Goal: Contribute content

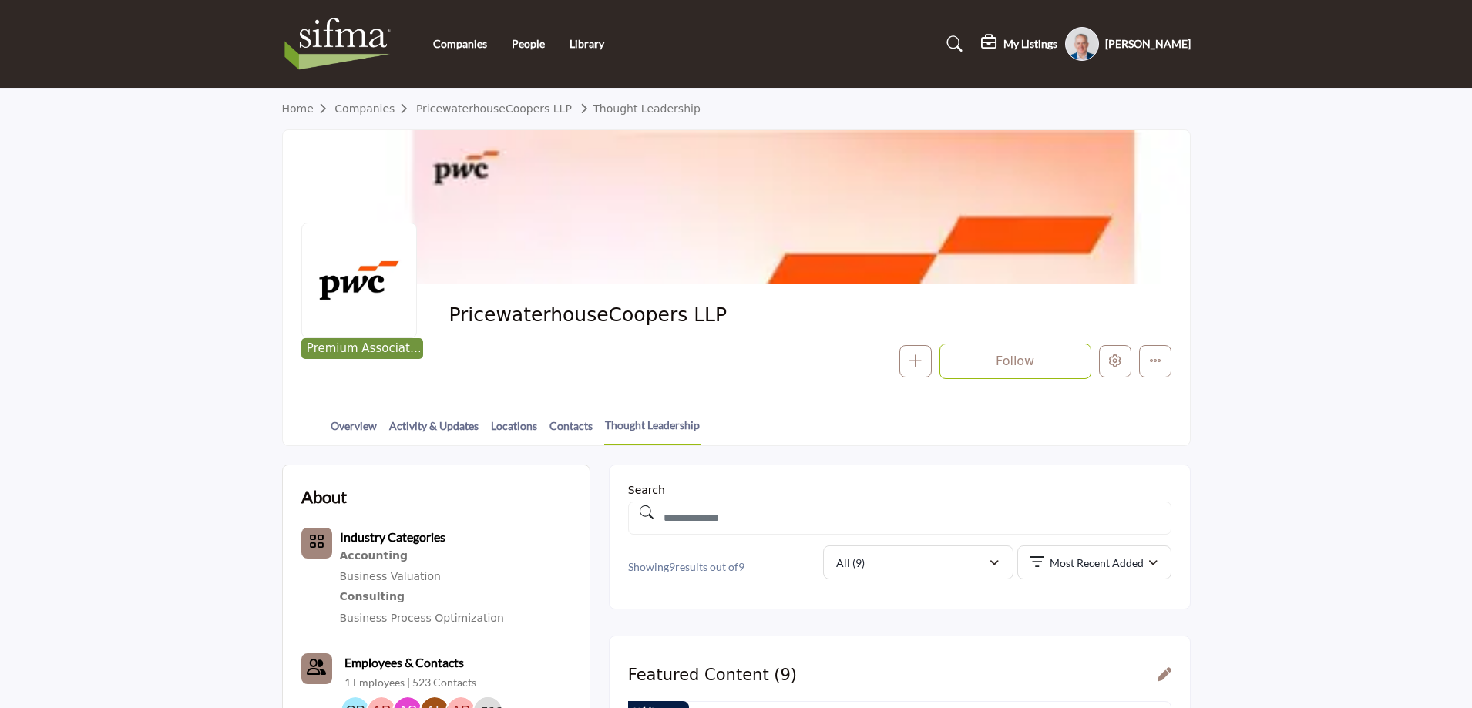
click at [1089, 49] on profile-featured-9d57d186-dcdc-4fd1-8698-ebbedcf867aa "Show hide supplier dropdown" at bounding box center [1082, 44] width 34 height 34
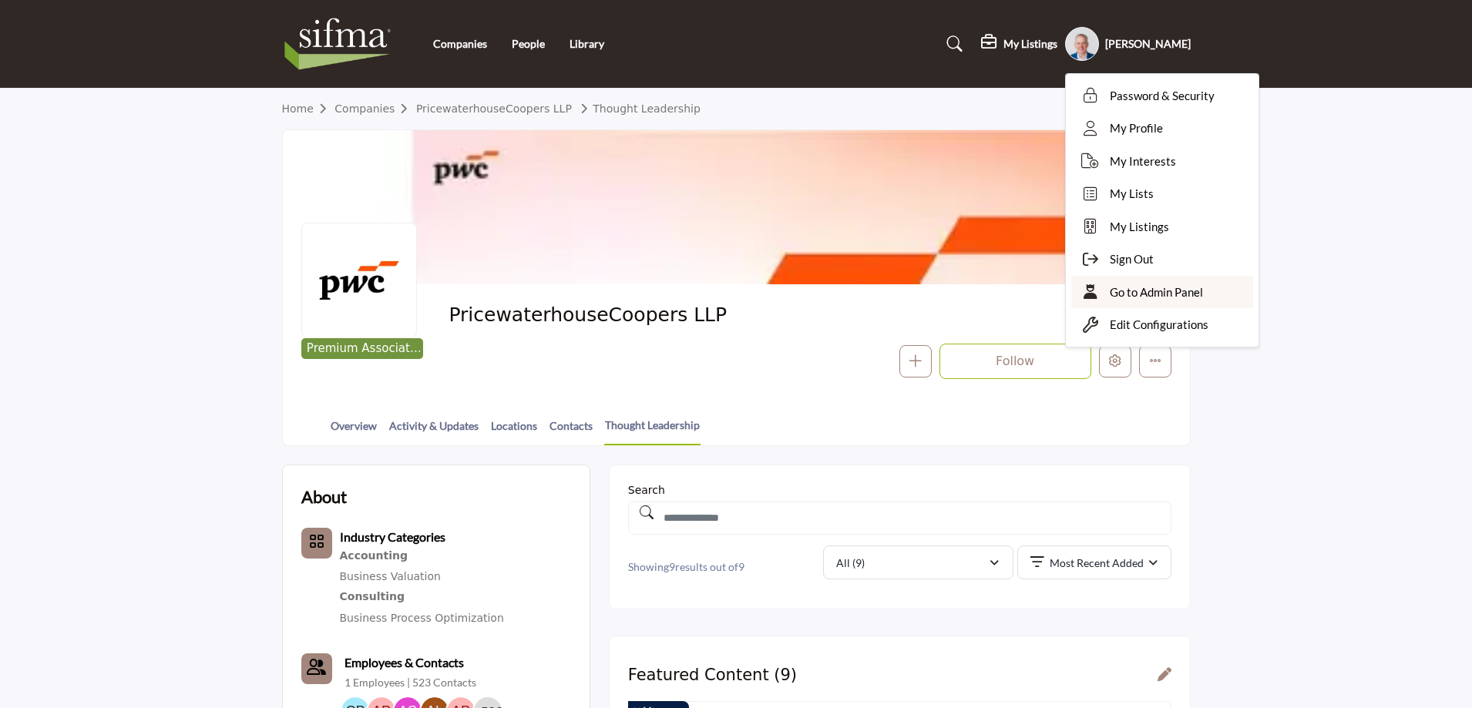
click at [1161, 291] on span "Go to Admin Panel" at bounding box center [1156, 293] width 93 height 18
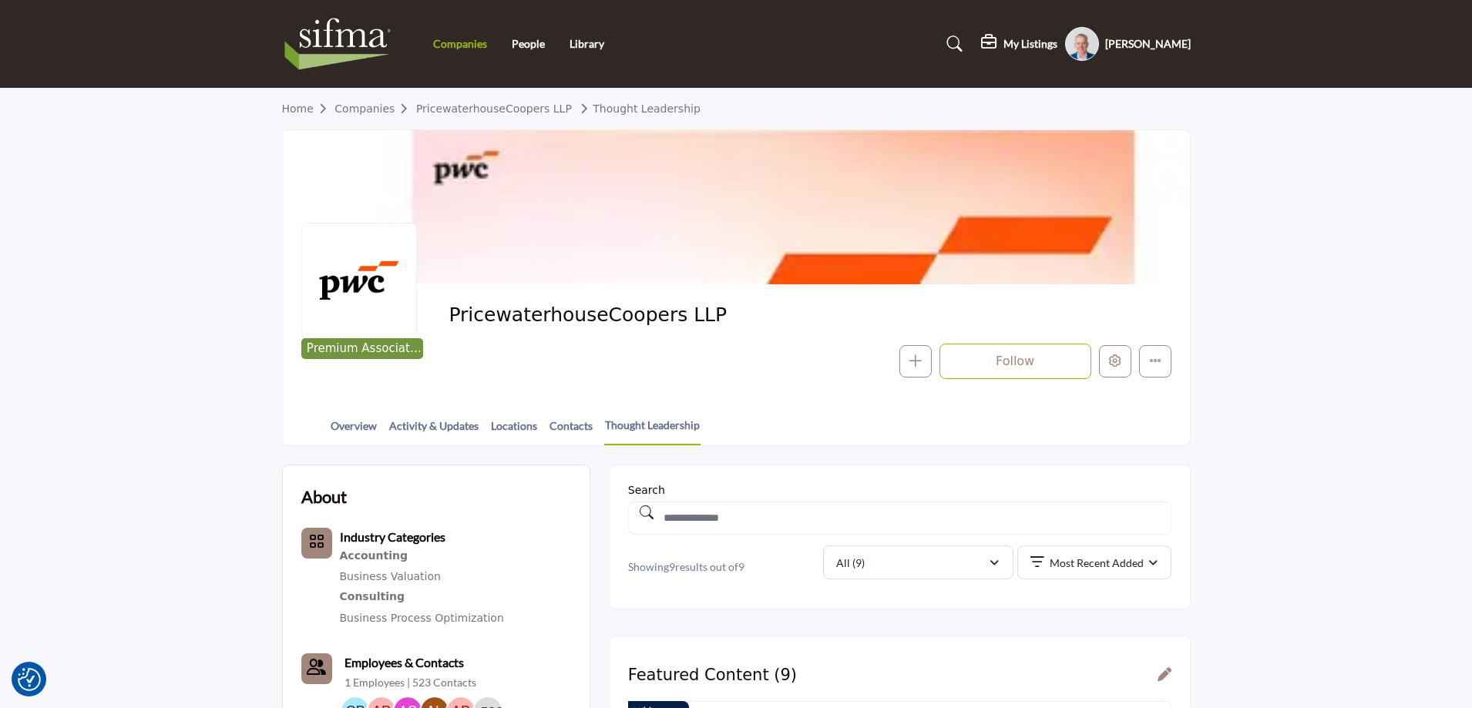
click at [469, 45] on link "Companies" at bounding box center [460, 43] width 54 height 13
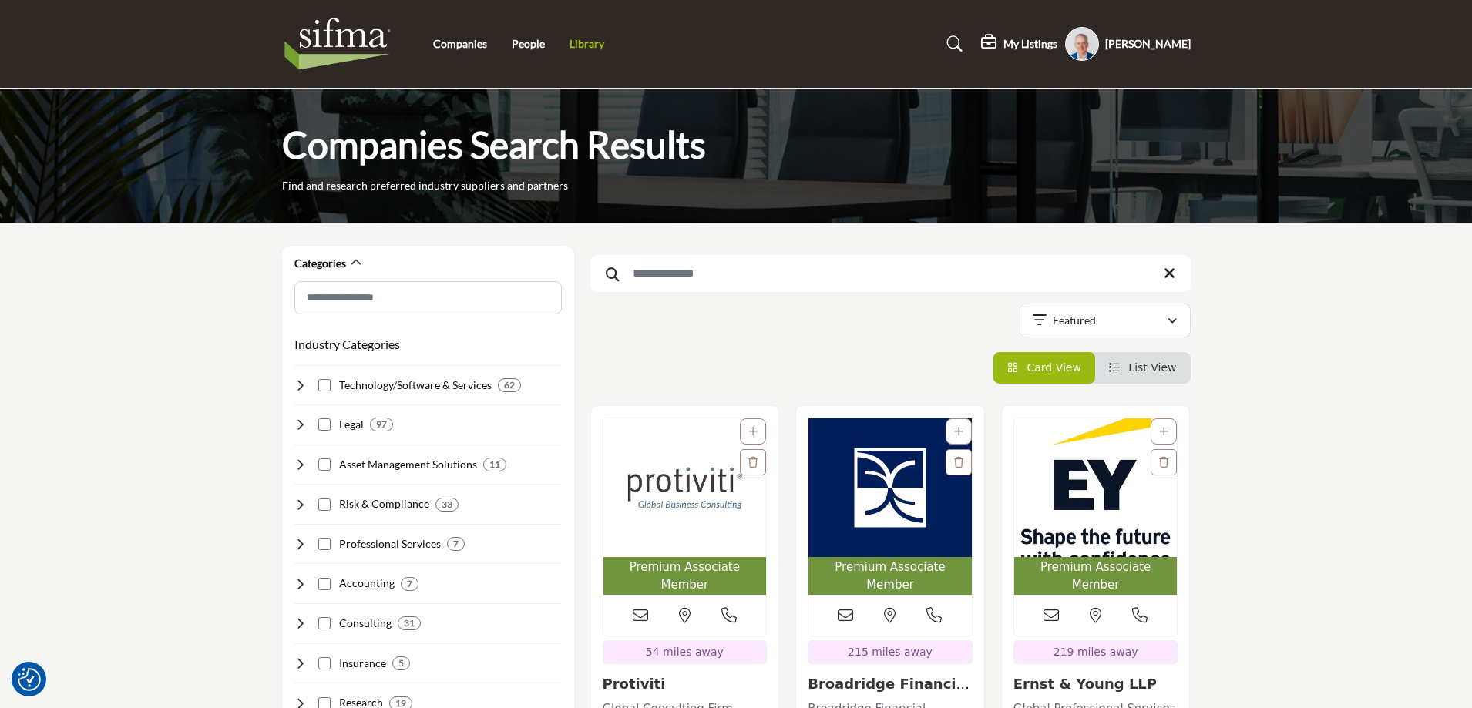
click at [592, 40] on link "Library" at bounding box center [587, 43] width 35 height 13
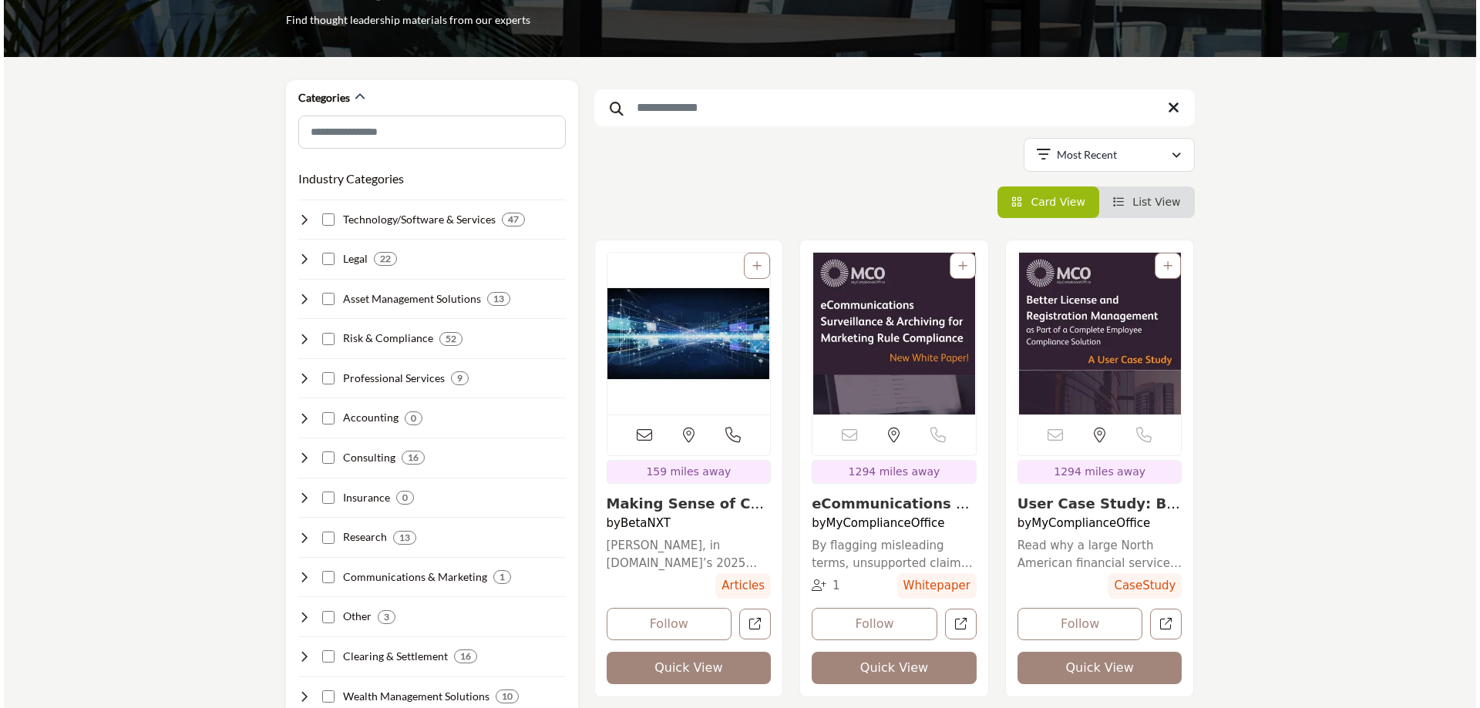
scroll to position [308, 0]
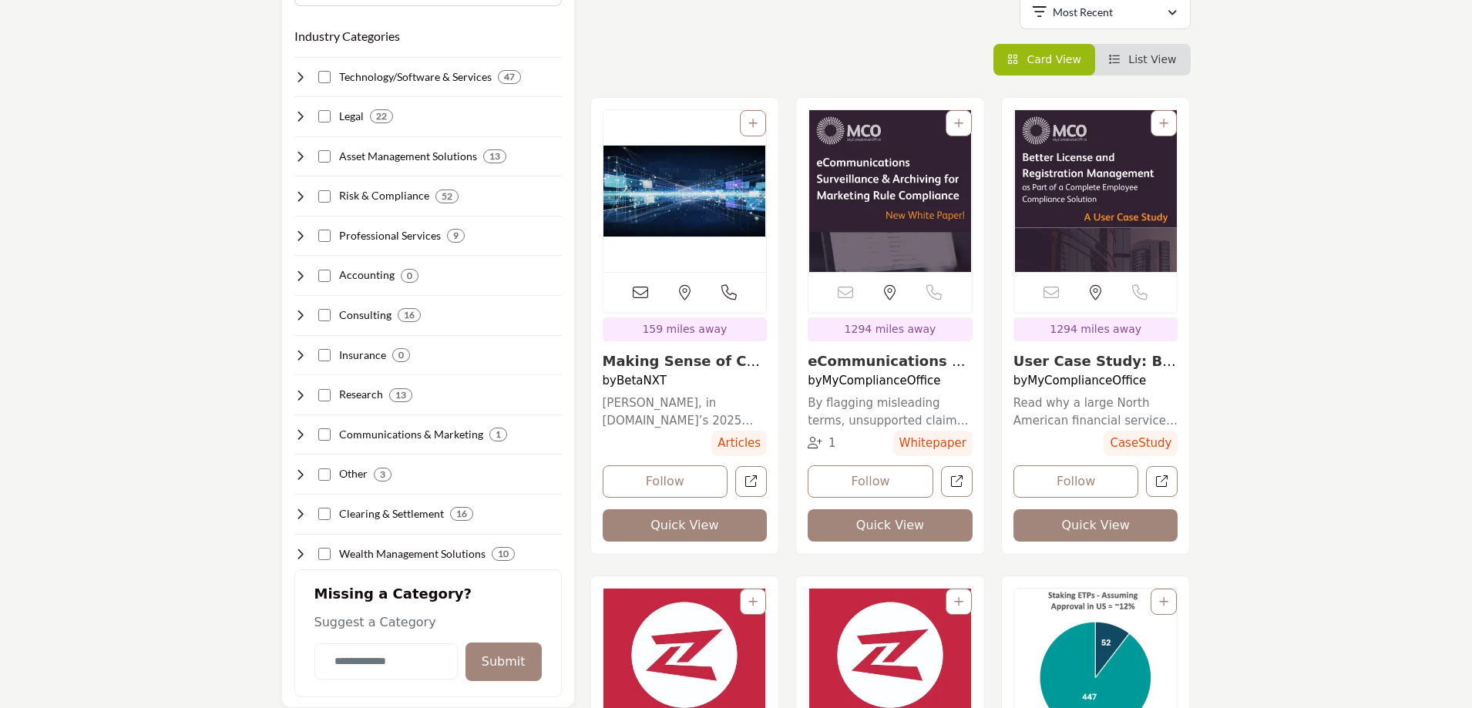
click at [705, 523] on button "Quick View" at bounding box center [685, 526] width 165 height 32
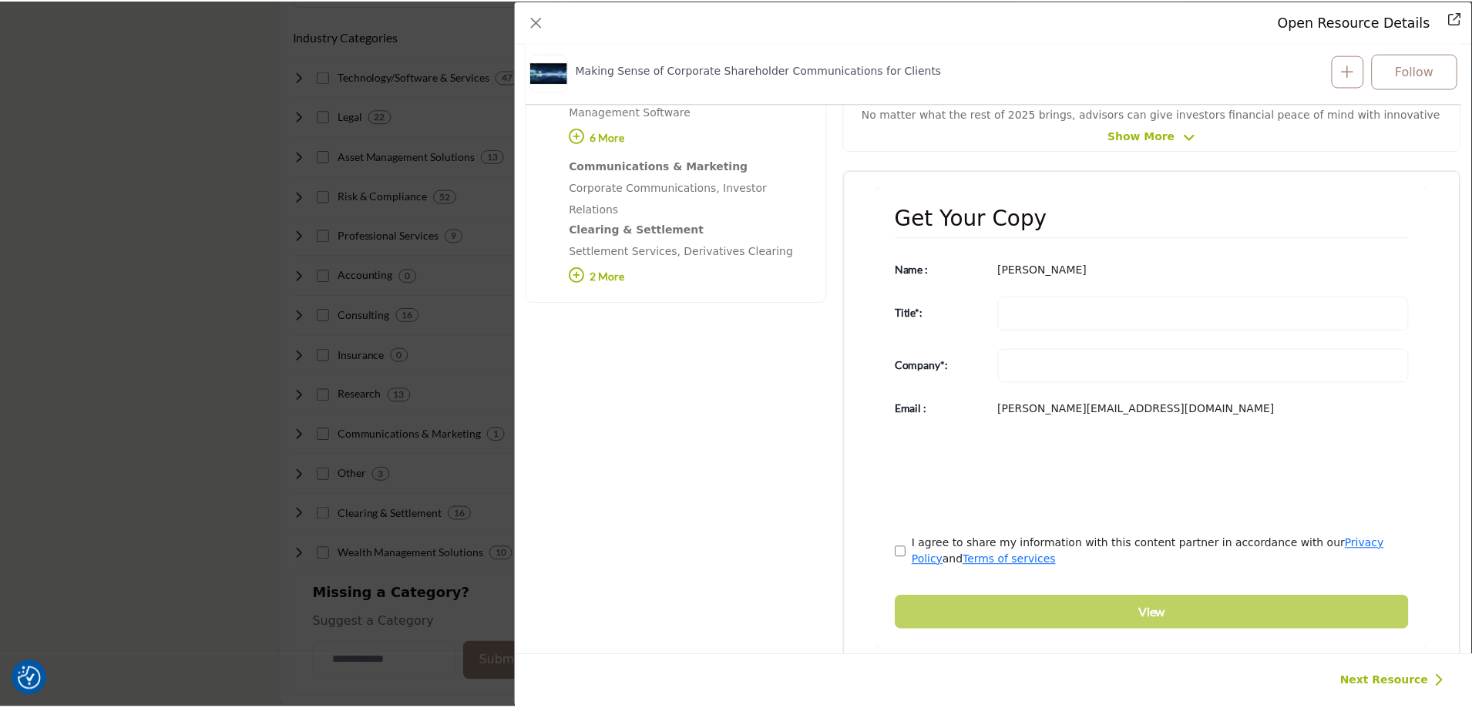
scroll to position [537, 0]
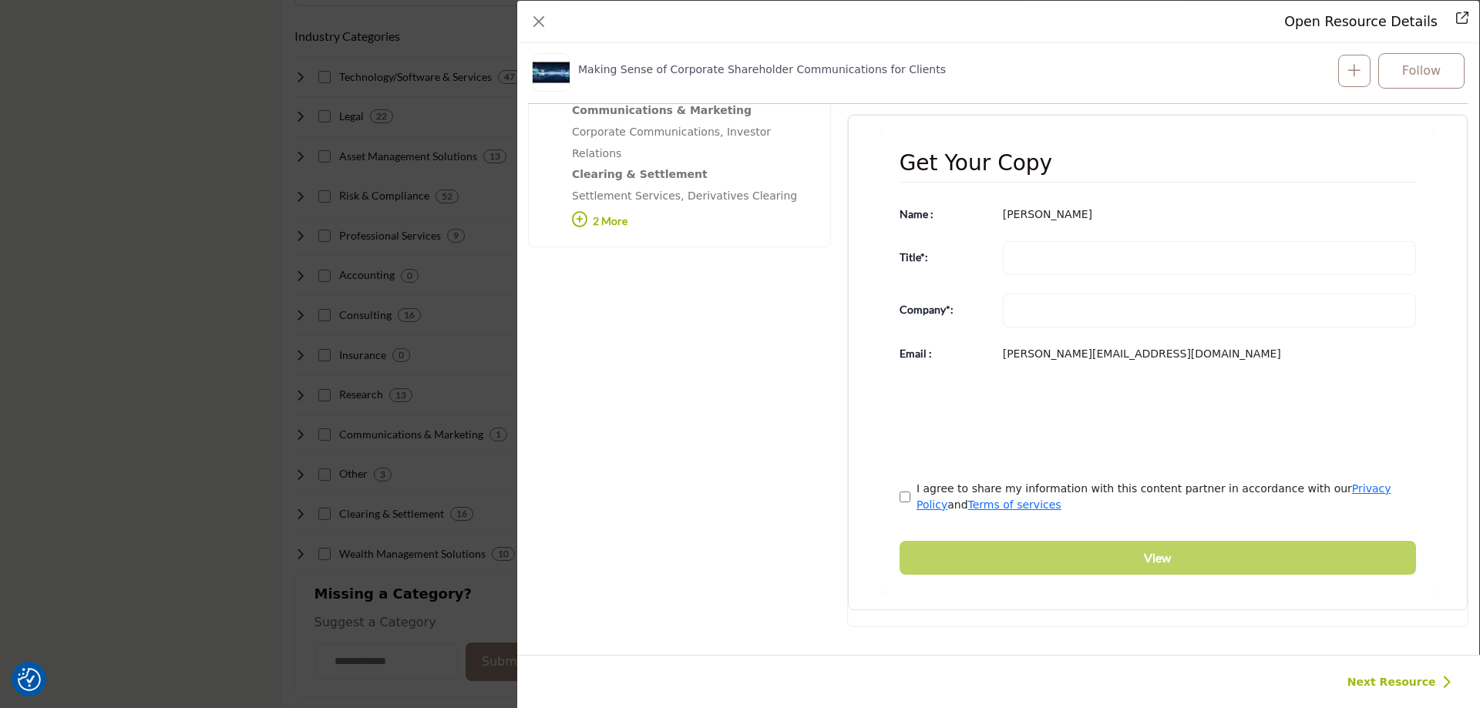
click at [188, 206] on div "Open Resource Details Making Sense of Corporate Shareholder Communications for …" at bounding box center [740, 354] width 1480 height 708
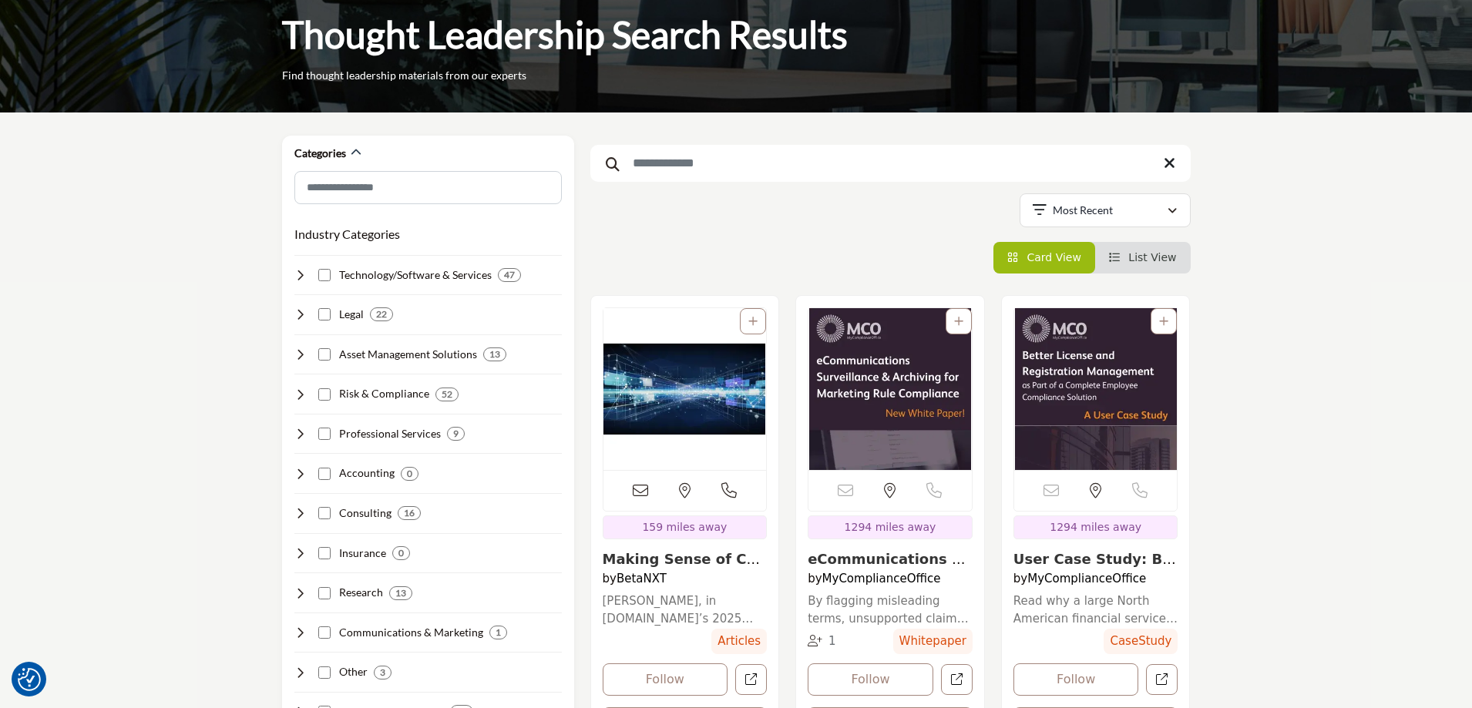
scroll to position [0, 0]
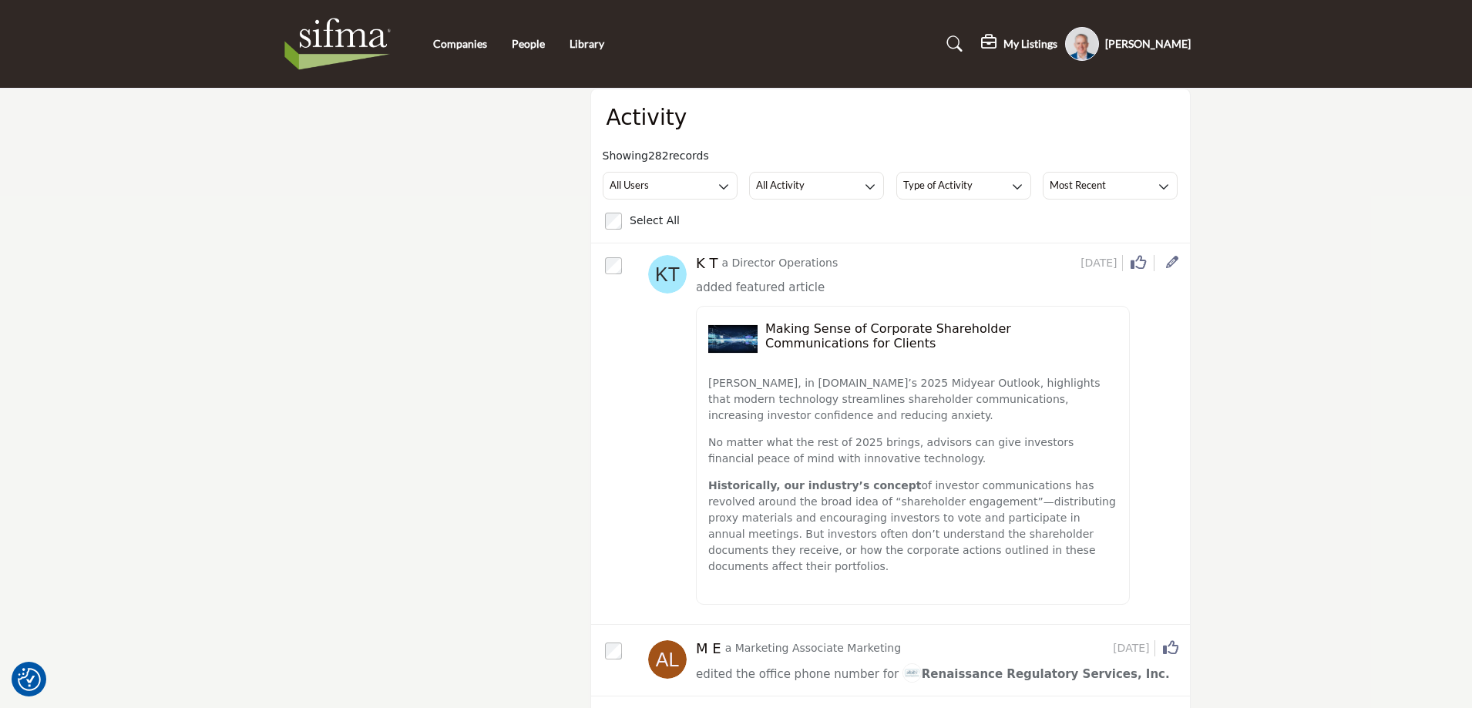
click at [1173, 263] on icon at bounding box center [1172, 262] width 12 height 12
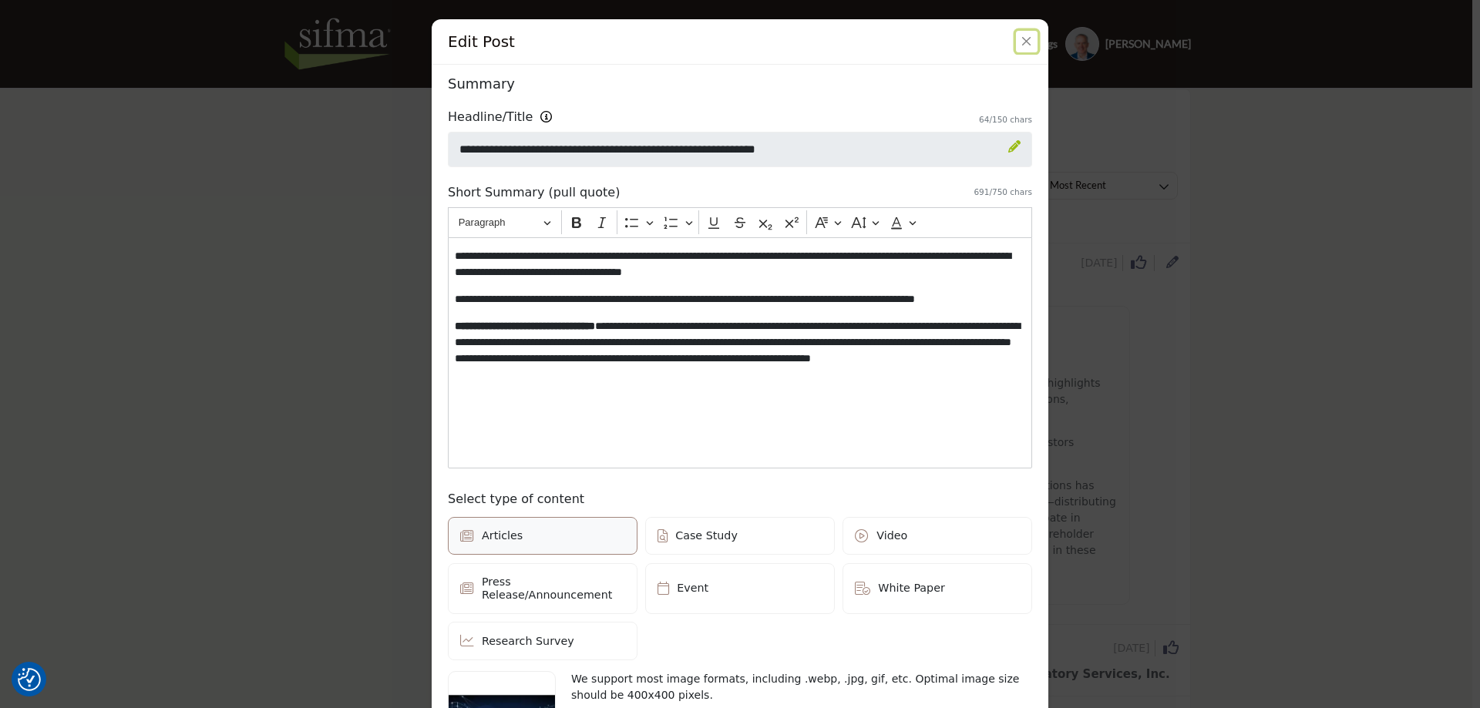
click at [1021, 42] on button "Close" at bounding box center [1027, 42] width 22 height 22
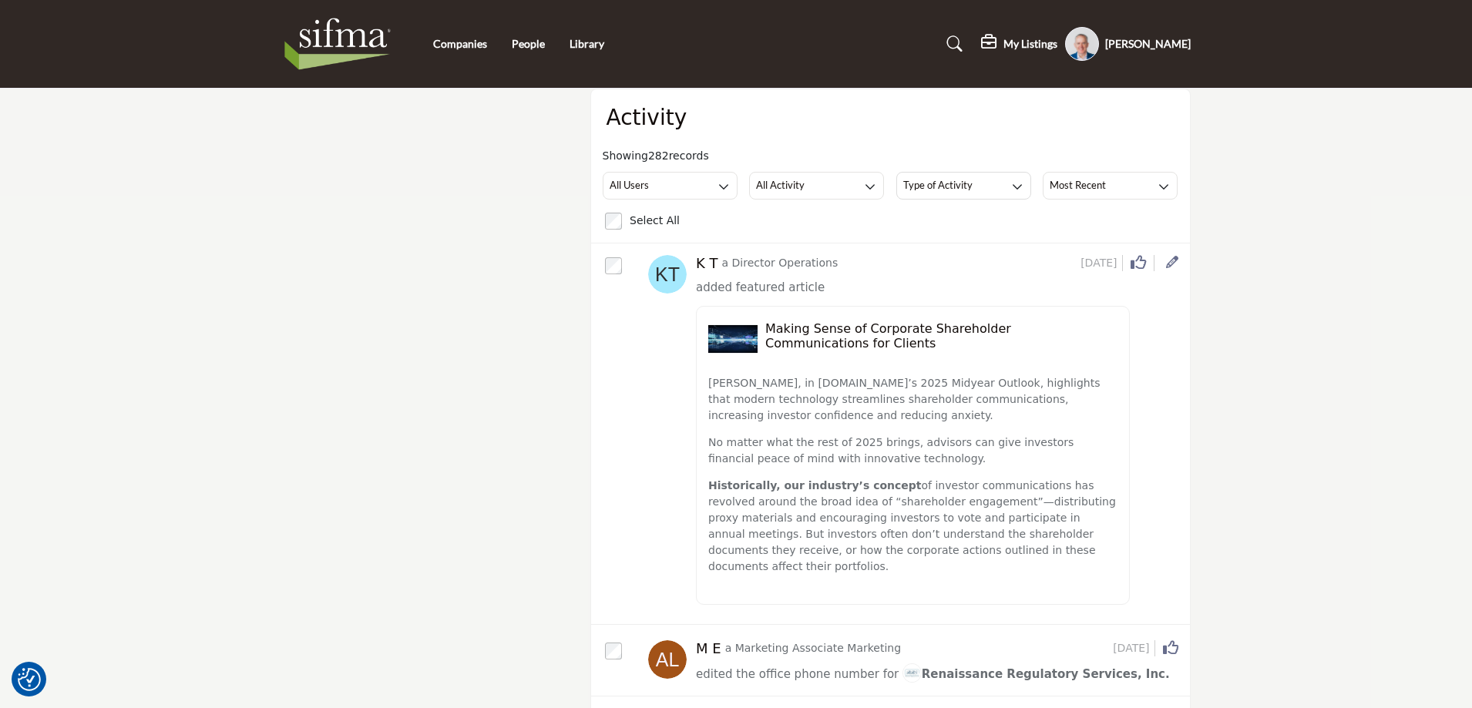
click at [1093, 44] on profile-featured-9d57d186-dcdc-4fd1-8698-ebbedcf867aa "Show hide supplier dropdown" at bounding box center [1082, 44] width 34 height 34
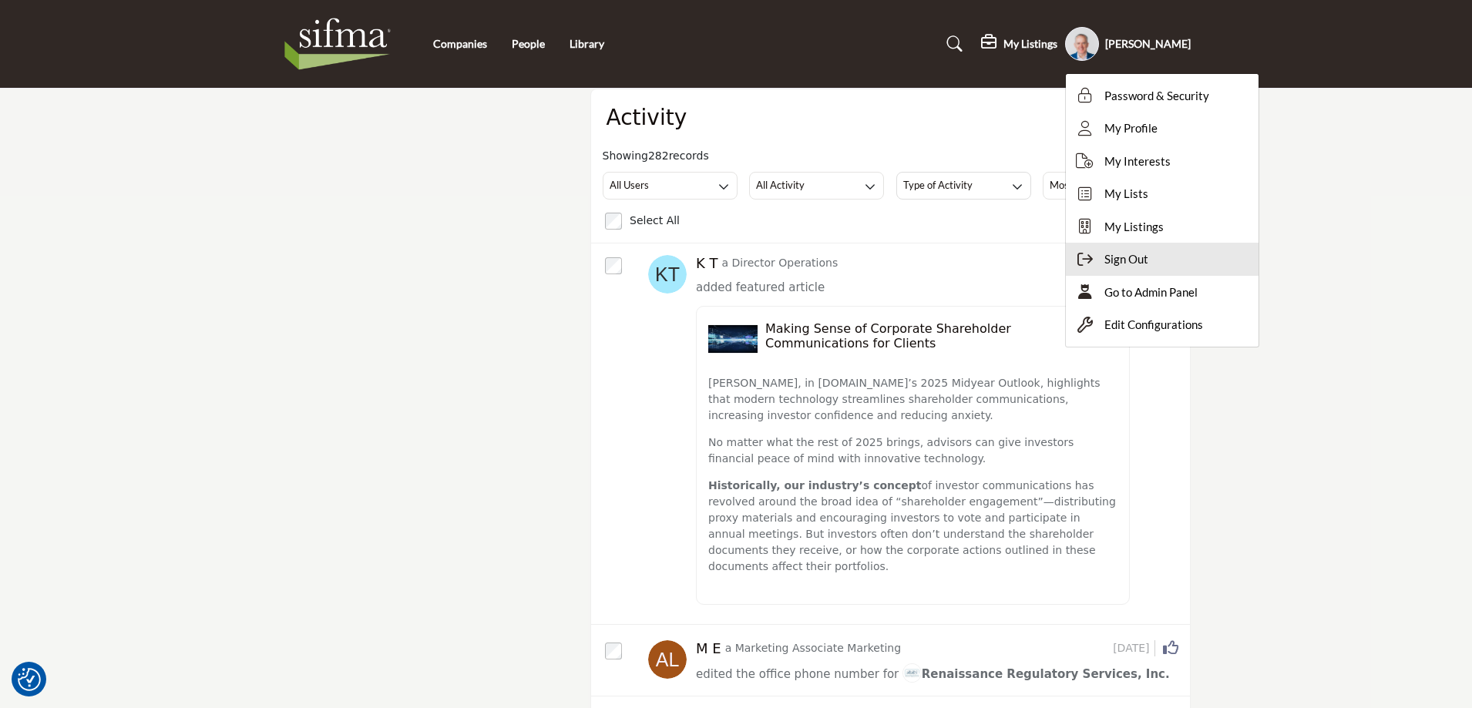
click at [1142, 258] on span "Sign Out" at bounding box center [1127, 260] width 44 height 18
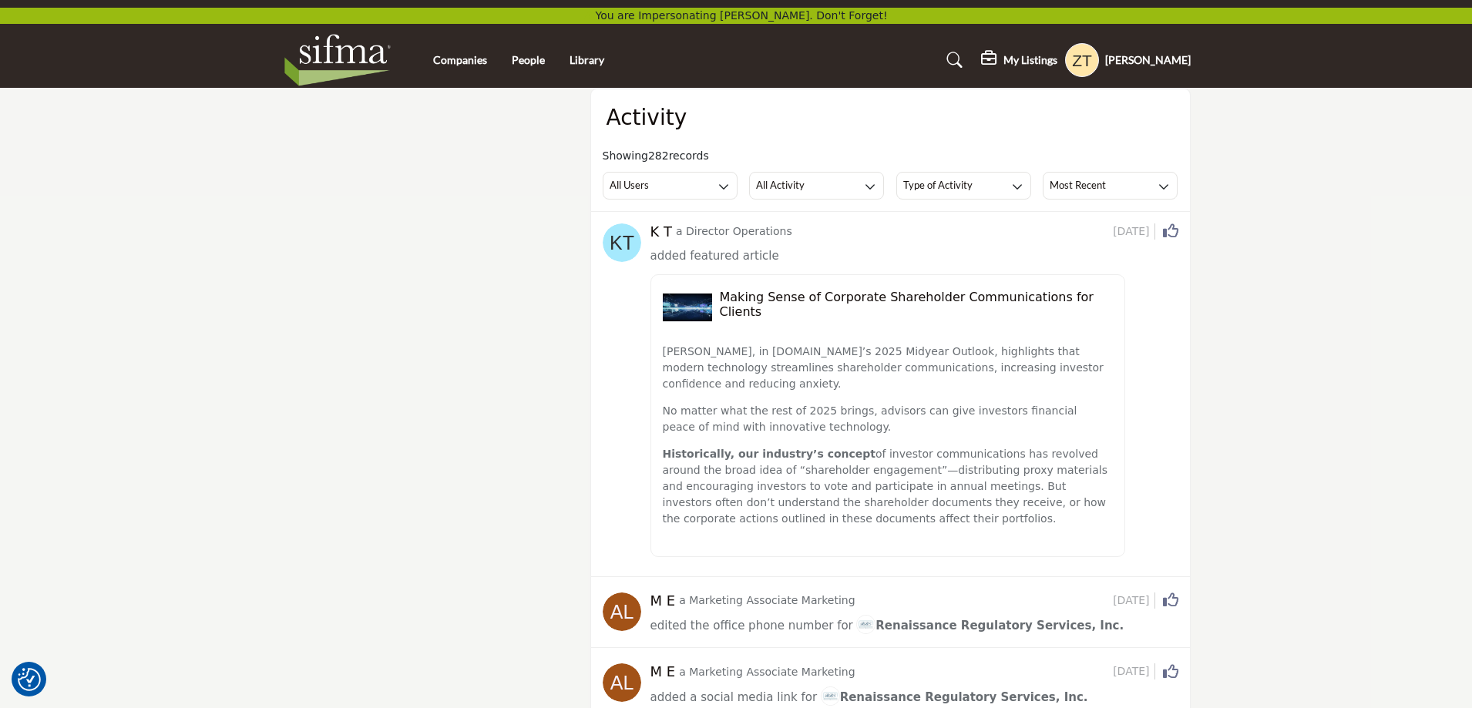
click at [1089, 60] on profile-featured-e2ccc0f2-1102-4527-b406-9c86441a4fbf "Show hide supplier dropdown" at bounding box center [1082, 60] width 34 height 34
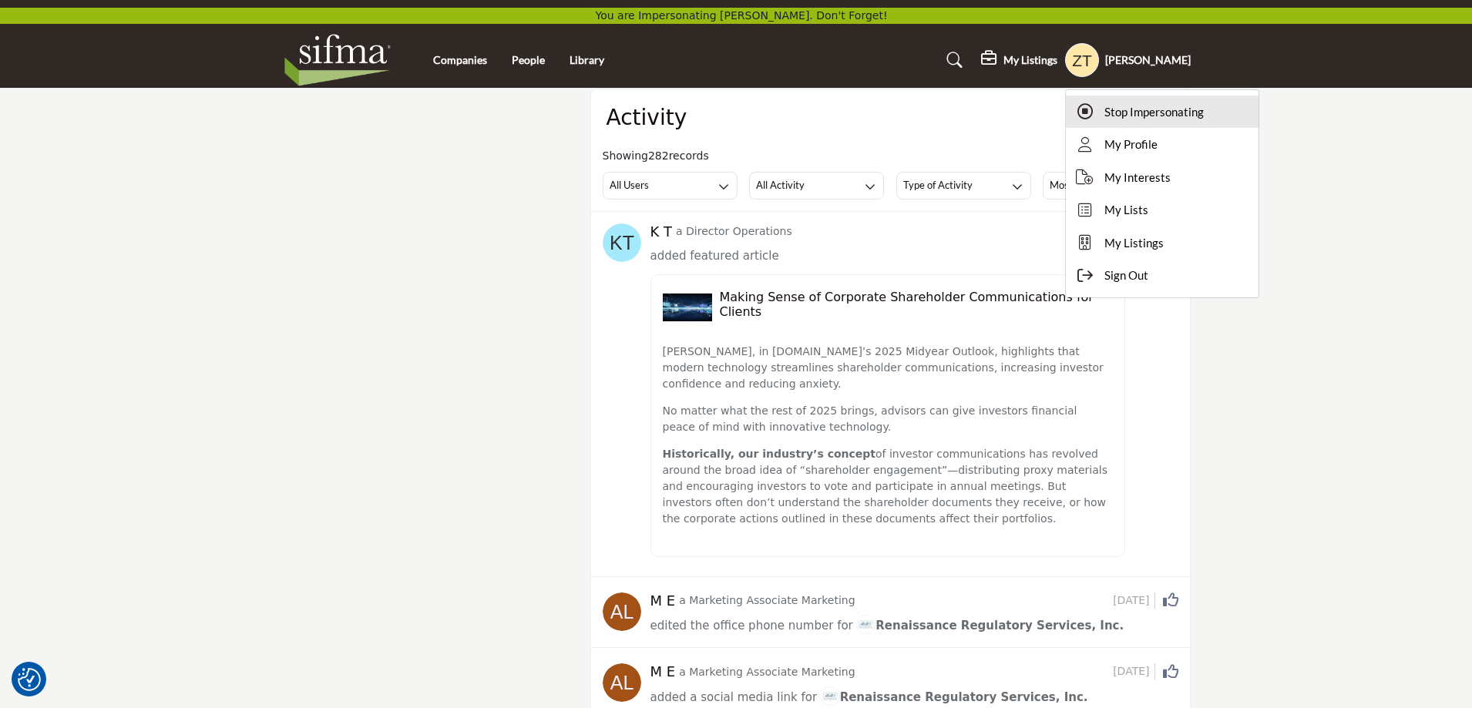
click at [1113, 113] on span "Stop Impersonating" at bounding box center [1154, 112] width 99 height 18
